Goal: Information Seeking & Learning: Understand process/instructions

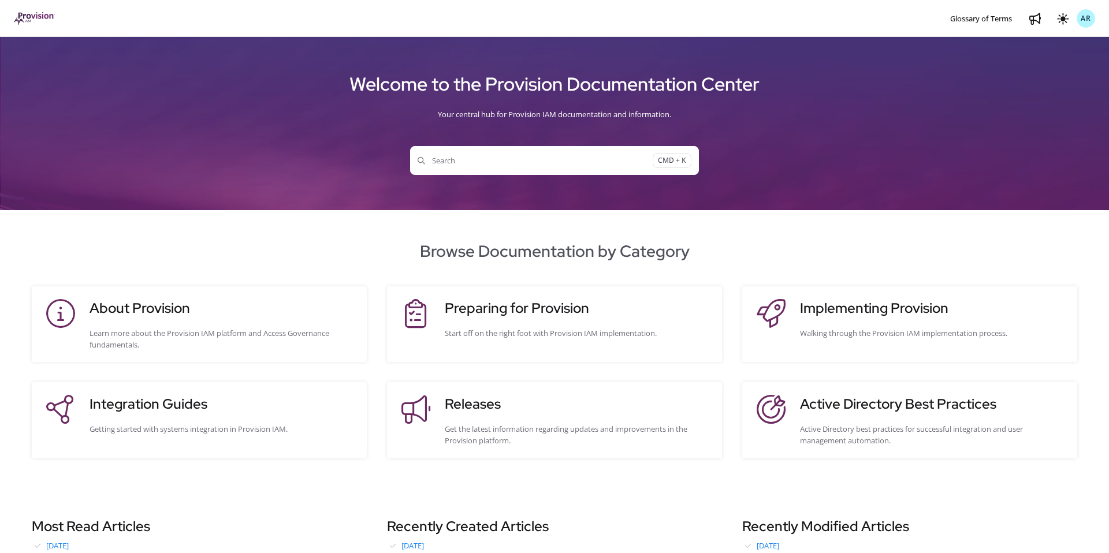
click at [577, 168] on button "Search CMD + K" at bounding box center [554, 160] width 289 height 29
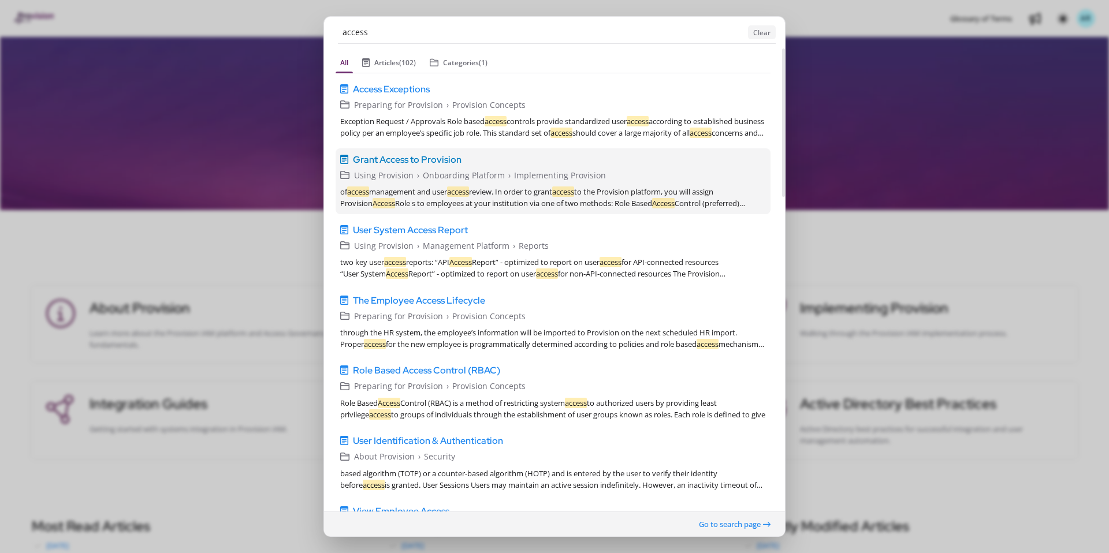
type input "access"
click at [401, 158] on span "Grant Access to Provision" at bounding box center [407, 159] width 109 height 14
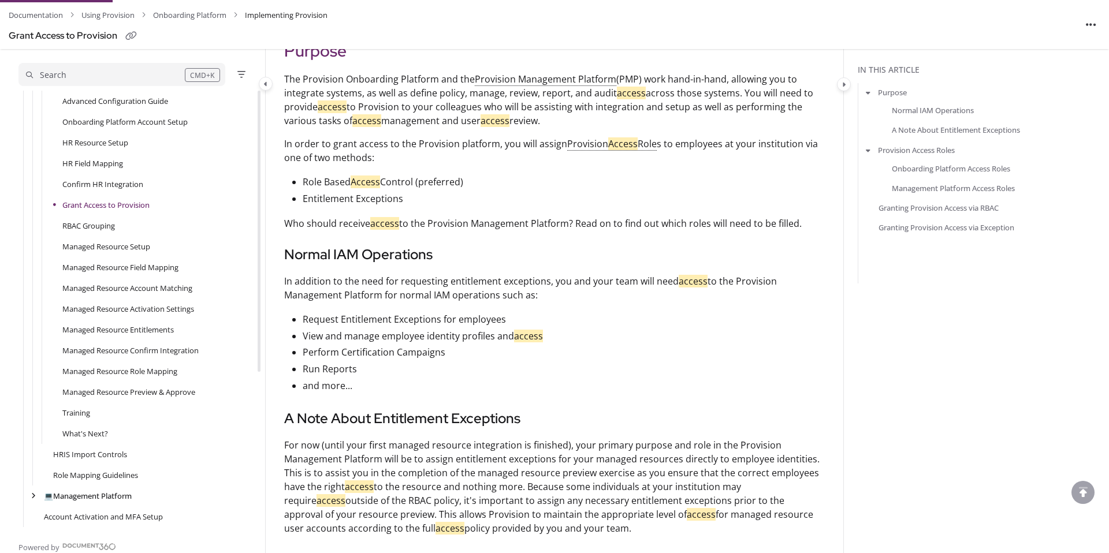
scroll to position [248, 0]
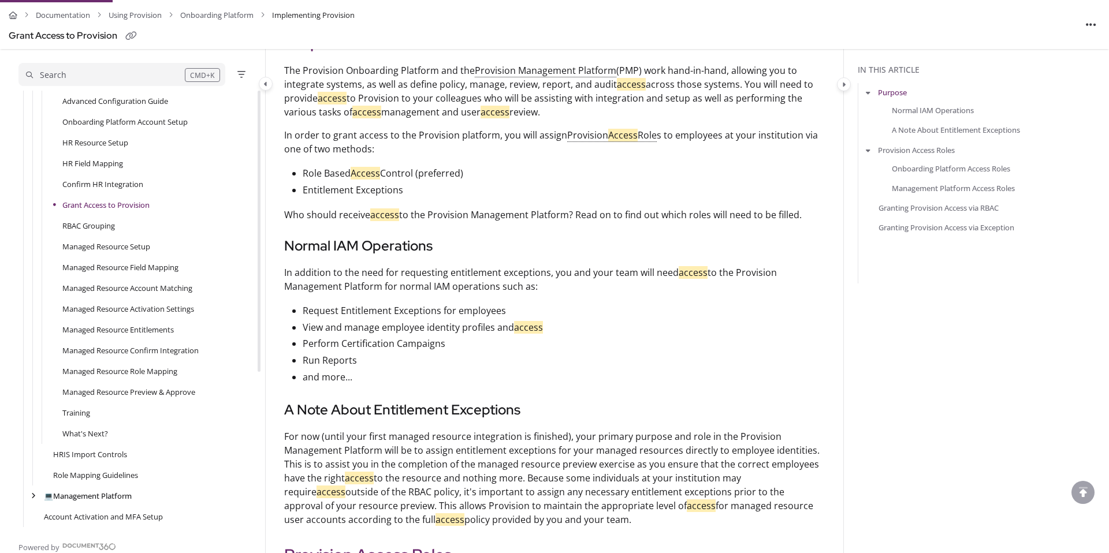
click at [105, 206] on link "Grant Access to Provision" at bounding box center [105, 205] width 87 height 12
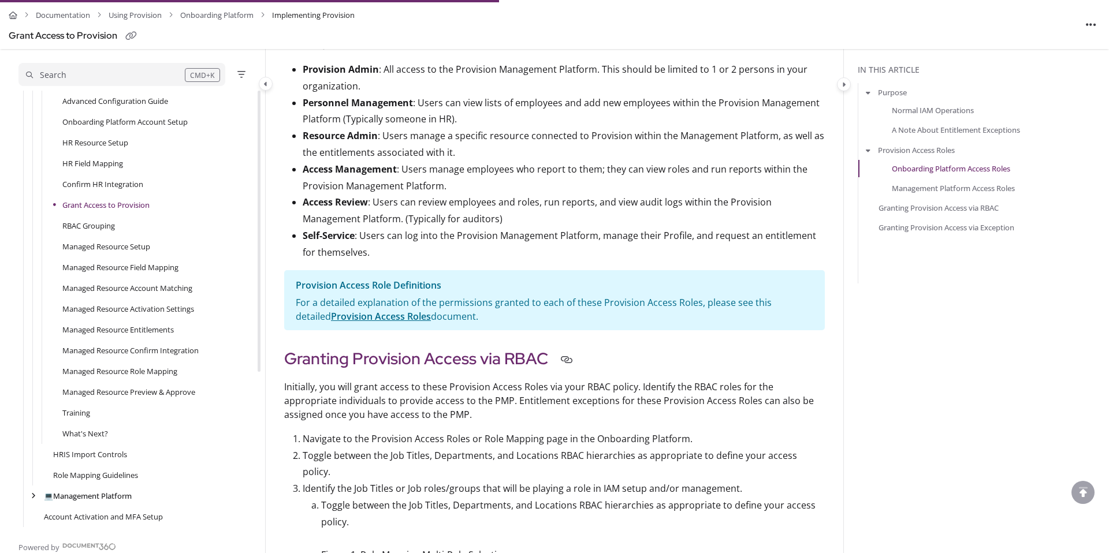
scroll to position [1101, 0]
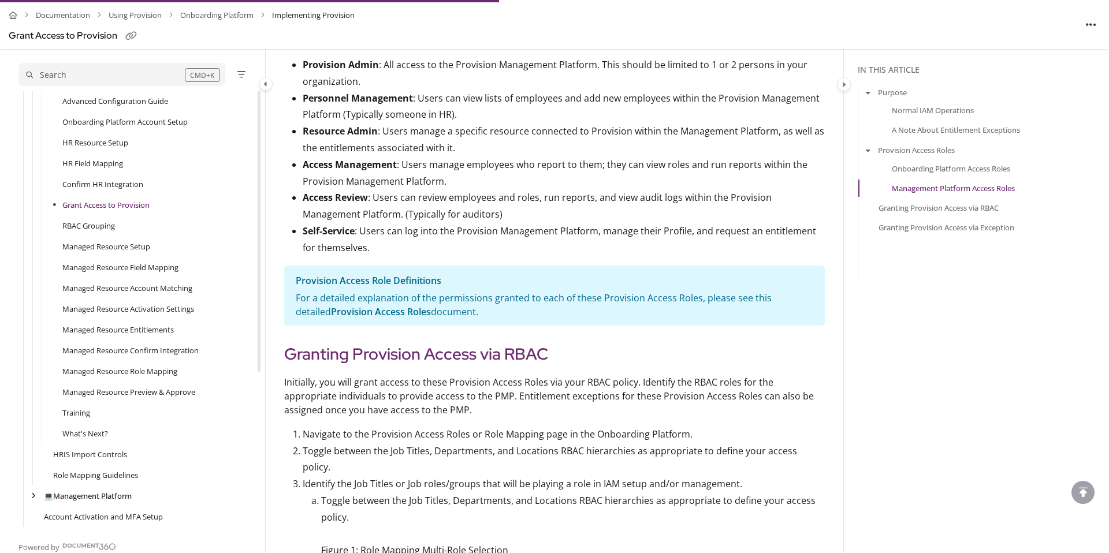
click at [331, 318] on link "Provision Access Roles" at bounding box center [381, 311] width 100 height 13
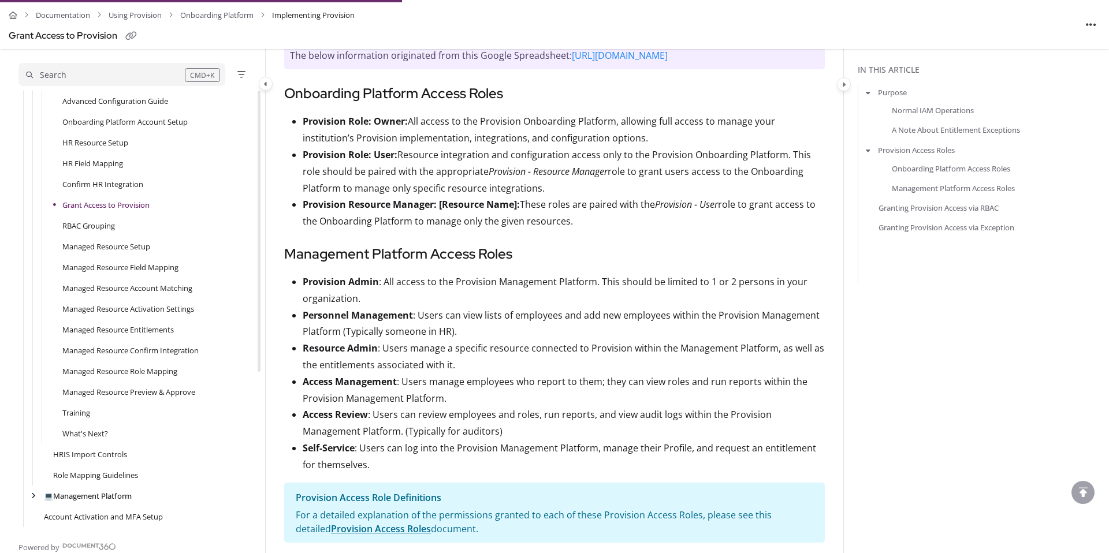
scroll to position [890, 0]
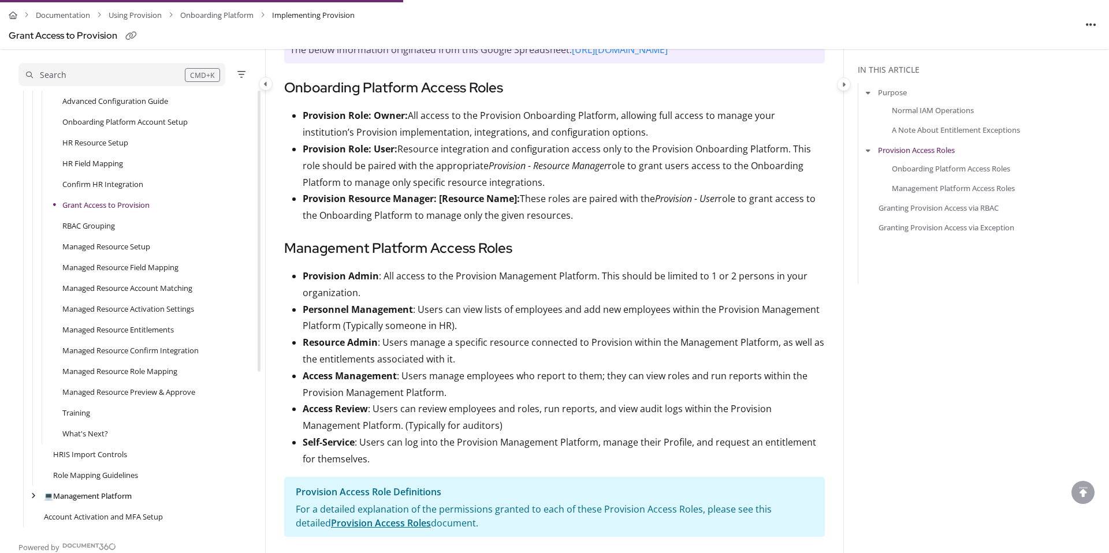
click at [326, 316] on strong "Personnel Management" at bounding box center [358, 309] width 110 height 13
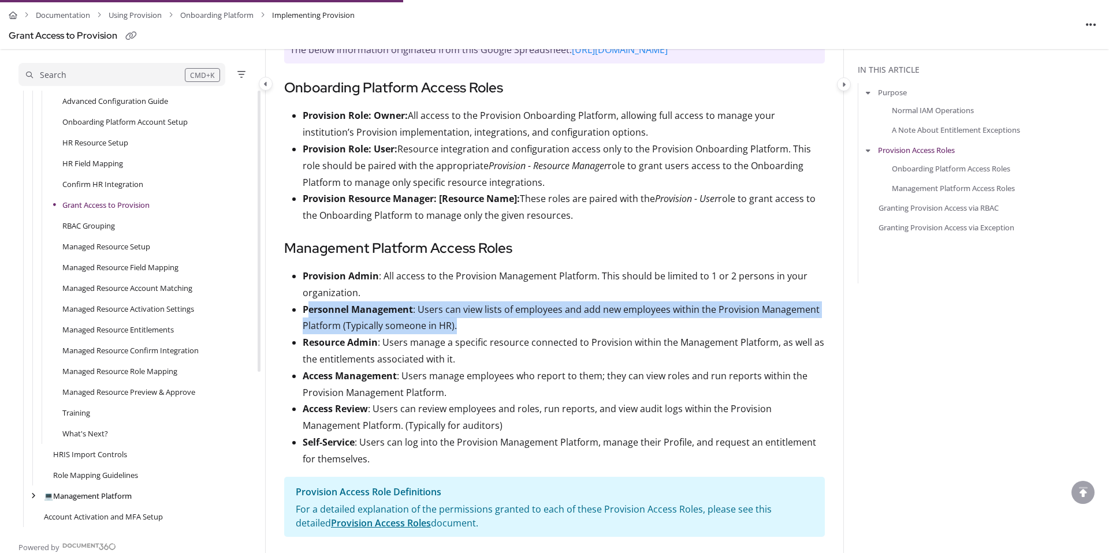
drag, startPoint x: 465, startPoint y: 340, endPoint x: 307, endPoint y: 323, distance: 158.6
click at [307, 323] on p "Personnel Management : Users can view lists of employees and add new employees …" at bounding box center [564, 317] width 522 height 33
click at [387, 316] on strong "Personnel Management" at bounding box center [358, 309] width 110 height 13
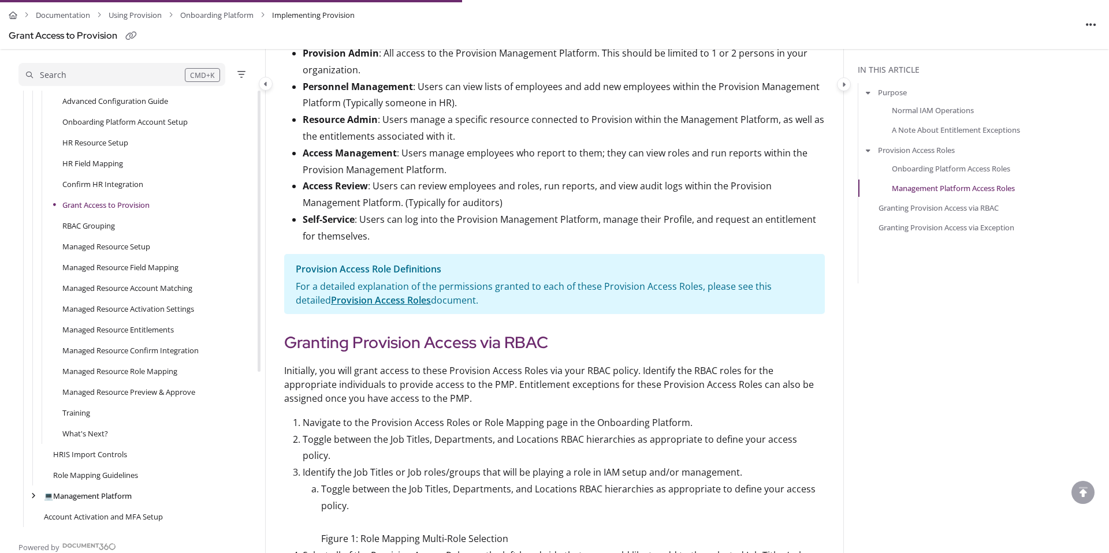
scroll to position [0, 0]
